Goal: Communication & Community: Participate in discussion

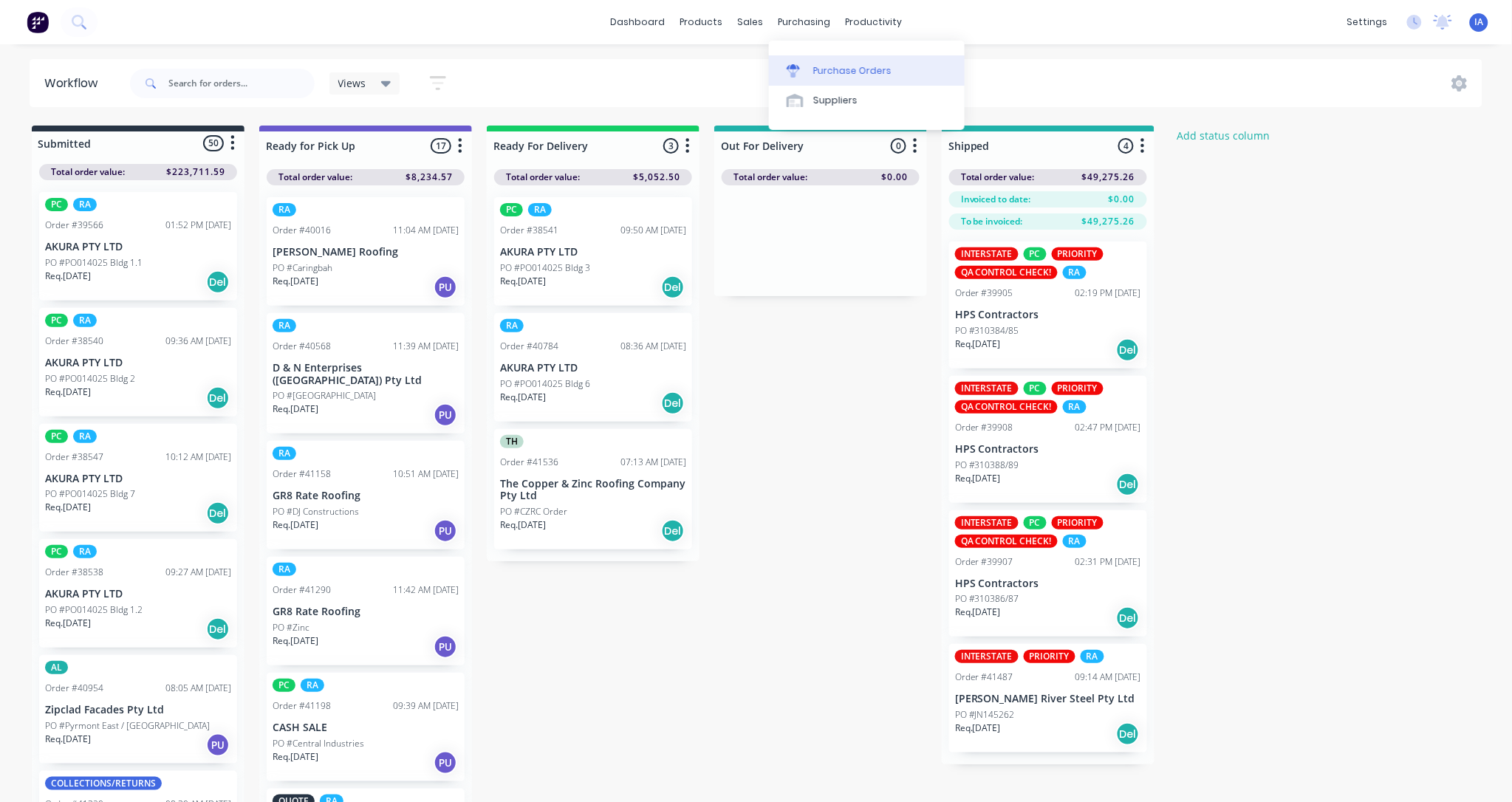
click at [859, 68] on div "Purchase Orders" at bounding box center [853, 71] width 79 height 13
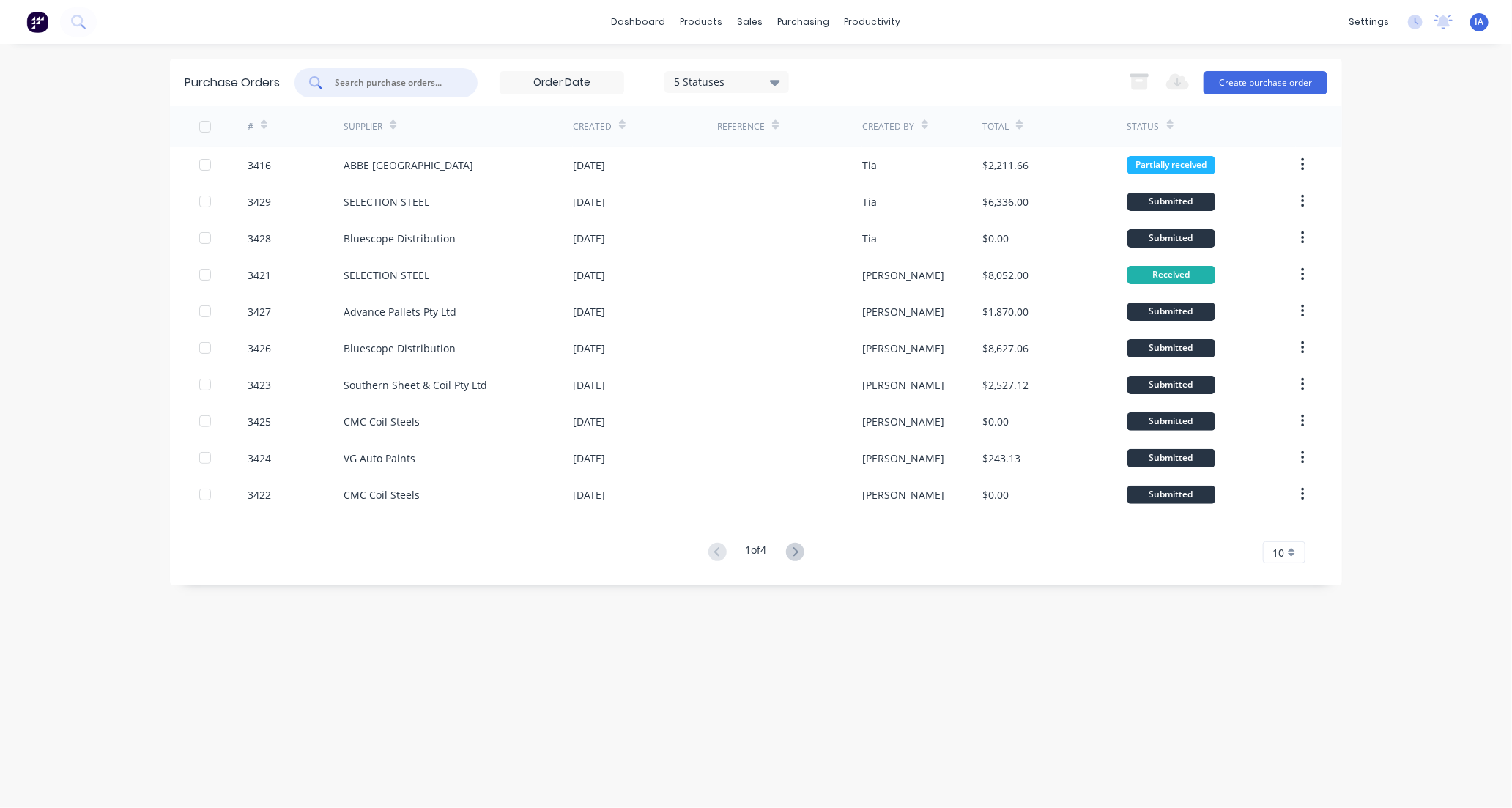
click at [369, 82] on input "text" at bounding box center [394, 82] width 122 height 14
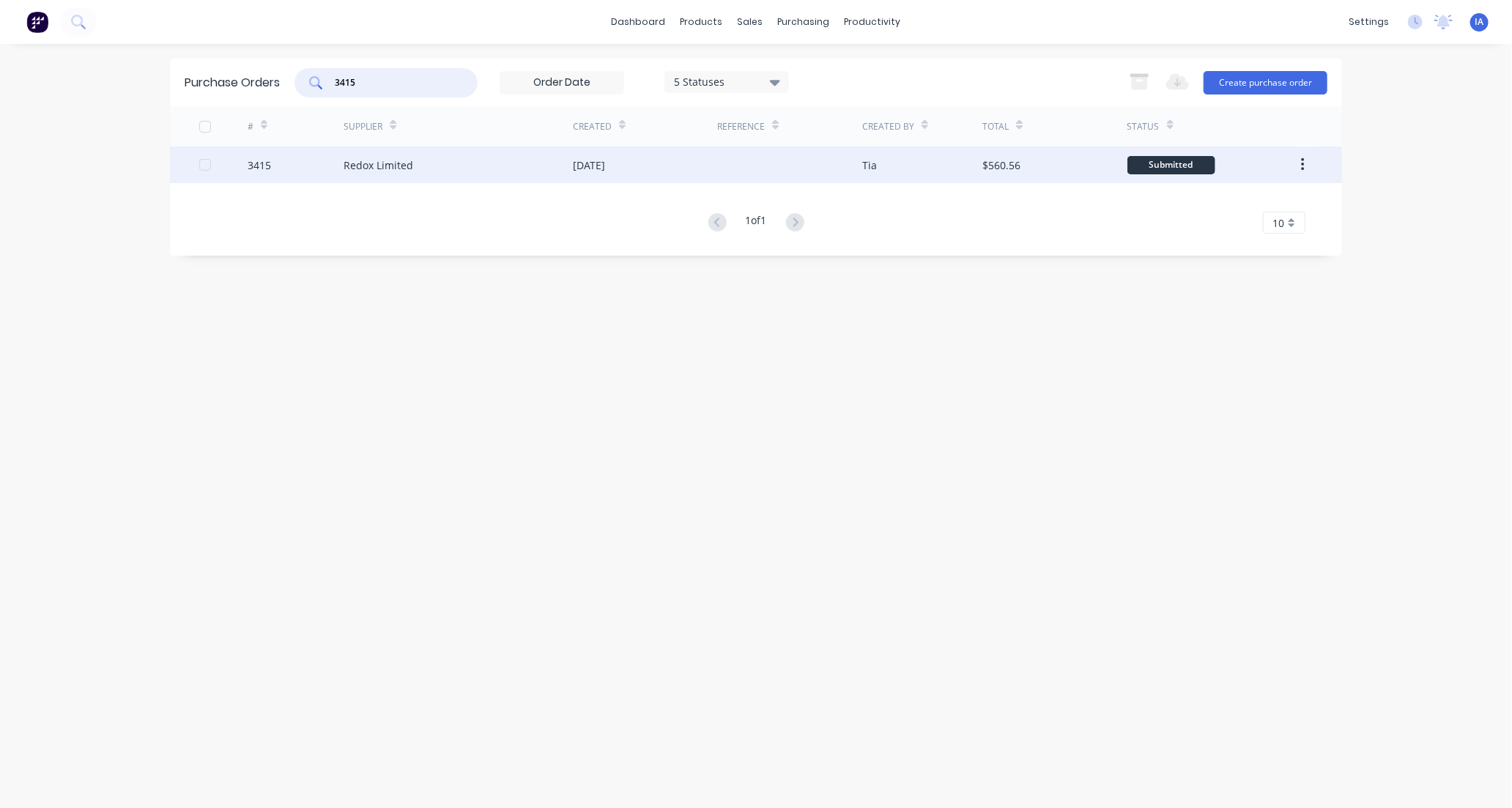
type input "3415"
click at [471, 159] on div "Redox Limited" at bounding box center [458, 164] width 229 height 37
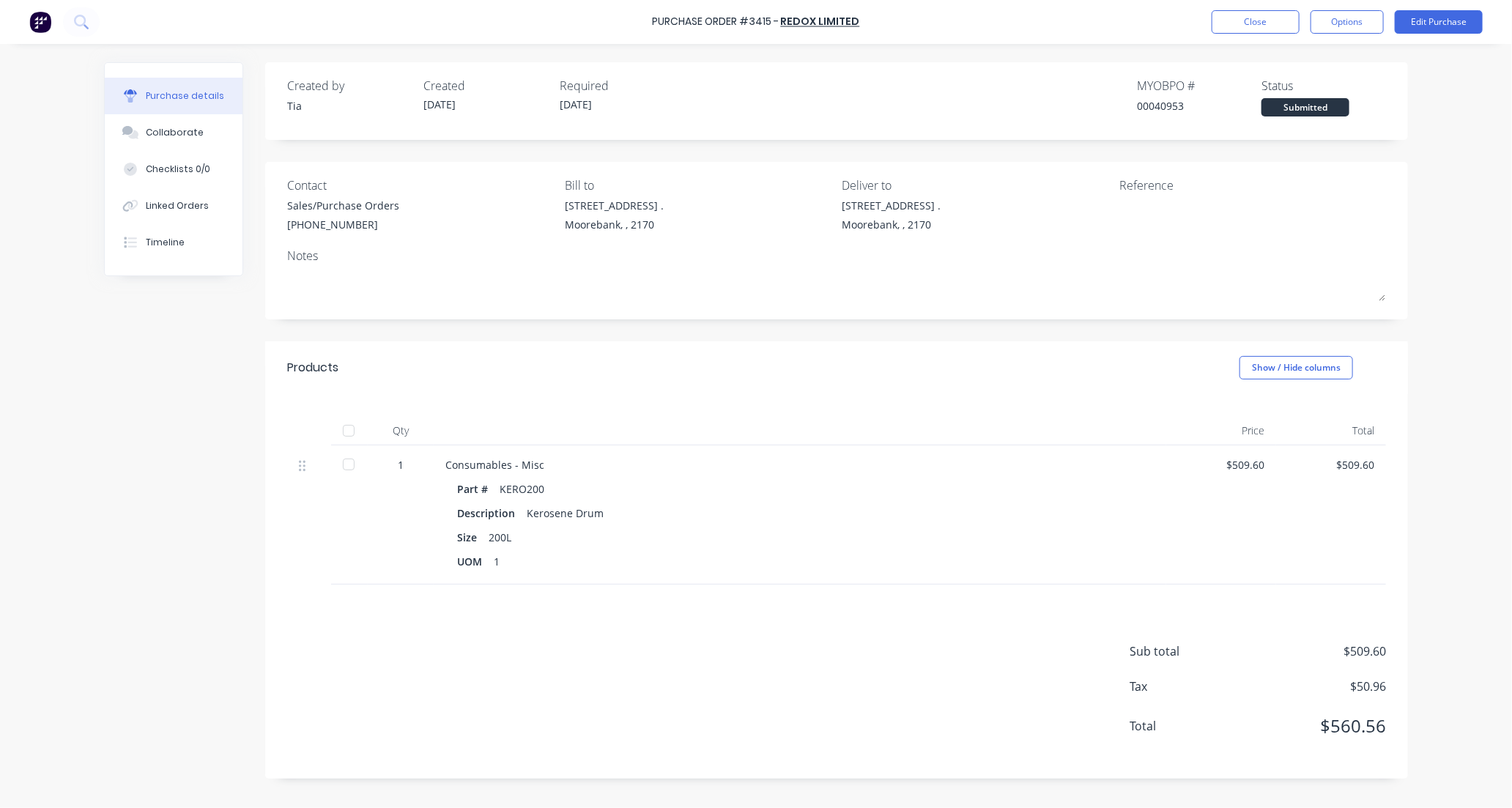
click at [350, 436] on div at bounding box center [348, 431] width 29 height 29
click at [172, 139] on div "Collaborate" at bounding box center [174, 133] width 58 height 13
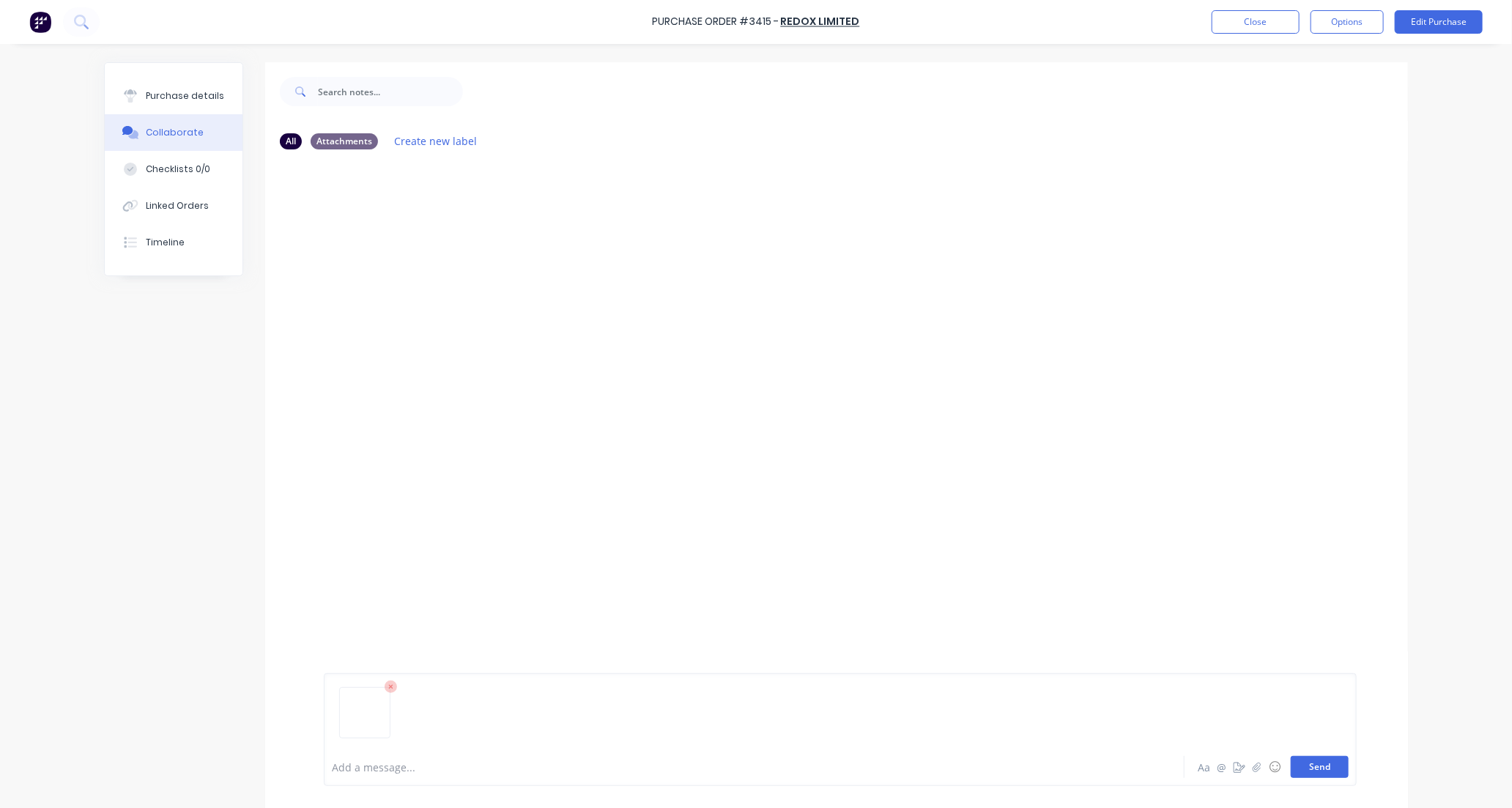
click at [1318, 770] on button "Send" at bounding box center [1319, 766] width 58 height 22
click at [1276, 18] on button "Close" at bounding box center [1255, 22] width 87 height 24
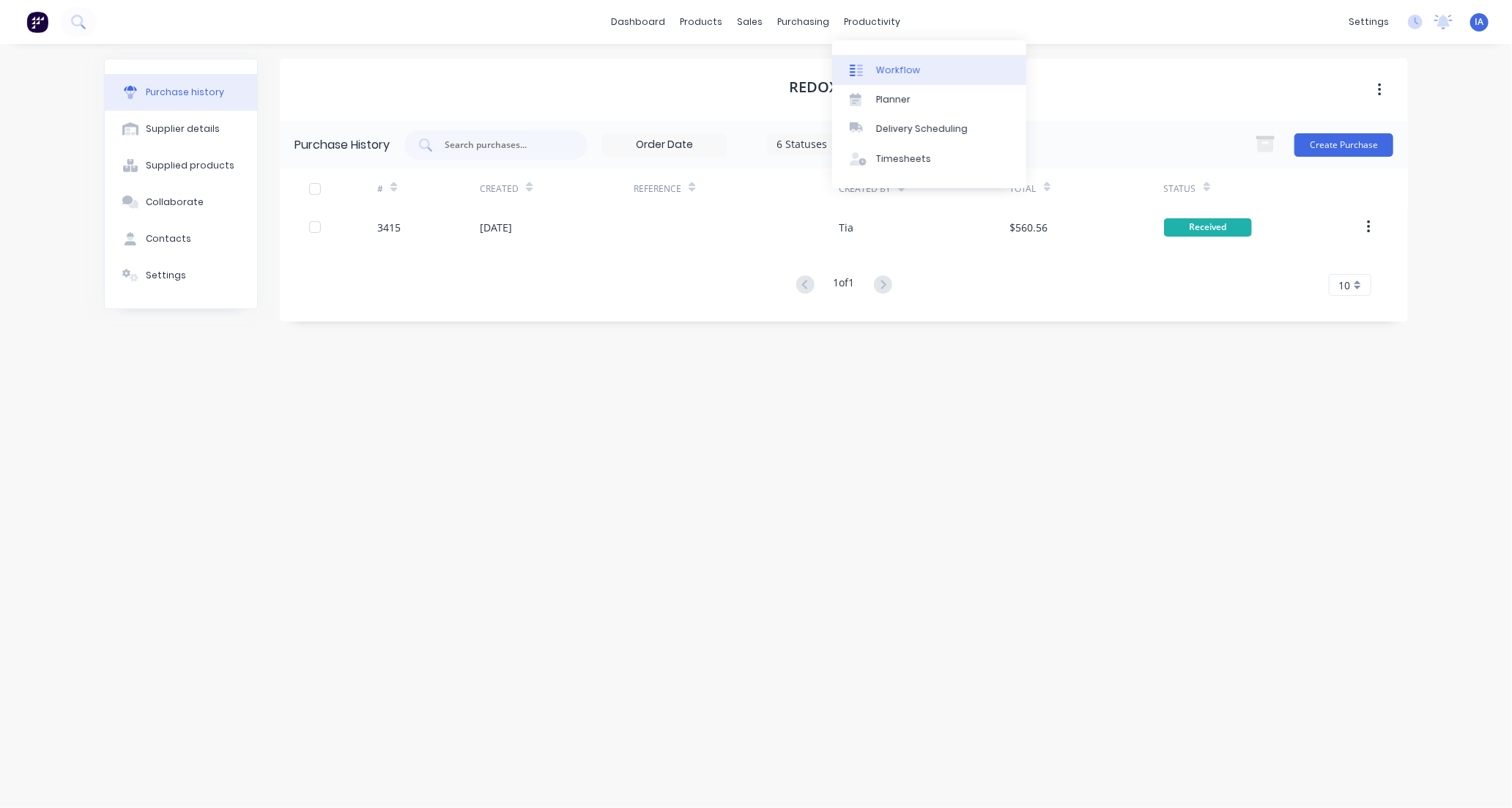
click at [925, 64] on link "Workflow" at bounding box center [929, 69] width 194 height 29
